Goal: Task Accomplishment & Management: Manage account settings

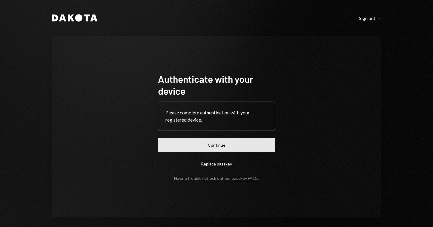
click at [182, 152] on button "Continue" at bounding box center [216, 145] width 117 height 14
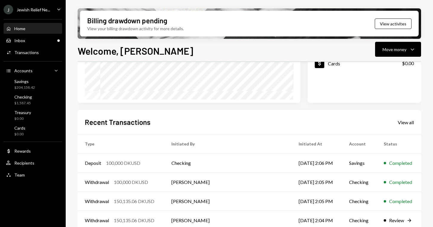
click at [27, 9] on div "Jewish Relief Ne..." at bounding box center [33, 9] width 33 height 5
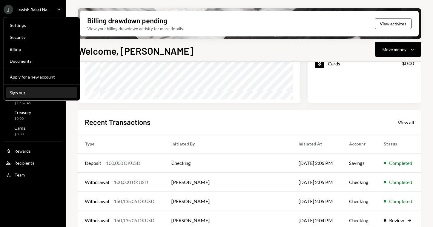
click at [35, 92] on div "Sign out" at bounding box center [42, 92] width 64 height 5
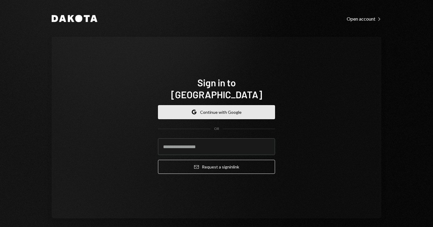
click at [186, 105] on button "Google Continue with Google" at bounding box center [216, 112] width 117 height 14
